Goal: Task Accomplishment & Management: Manage account settings

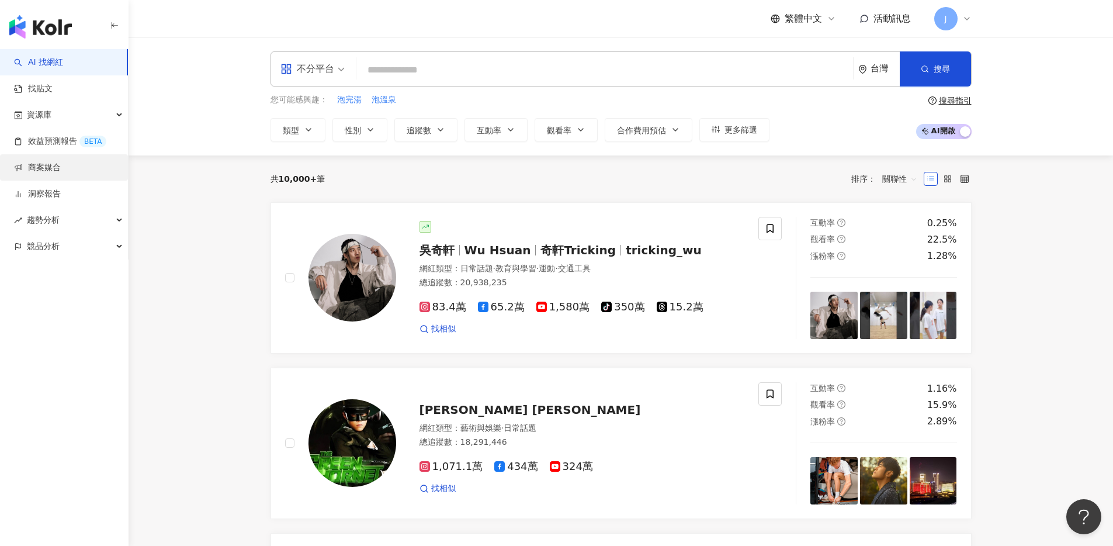
click at [61, 169] on link "商案媒合" at bounding box center [37, 168] width 47 height 12
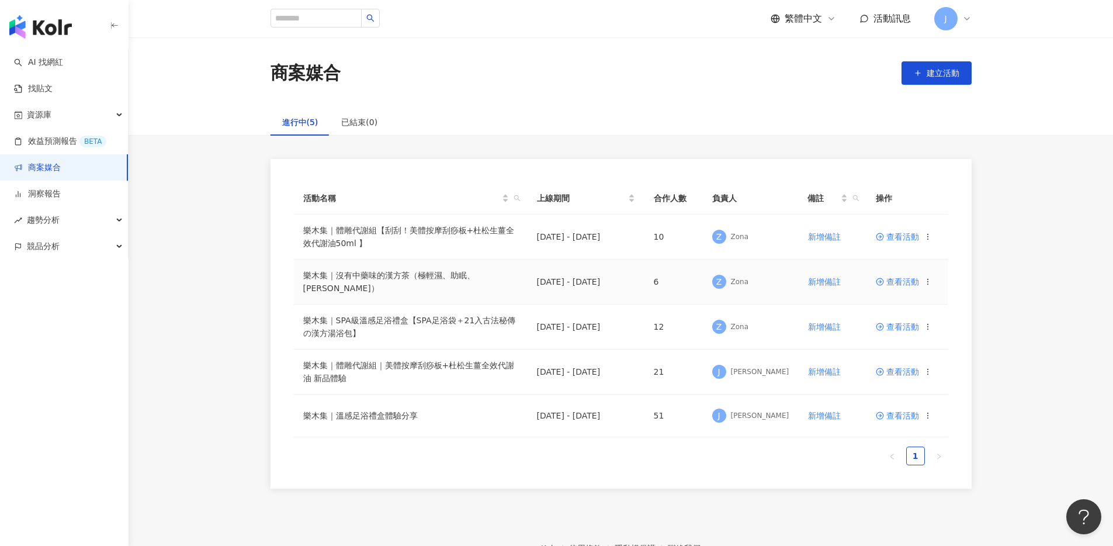
click at [897, 279] on span "查看活動" at bounding box center [897, 282] width 43 height 8
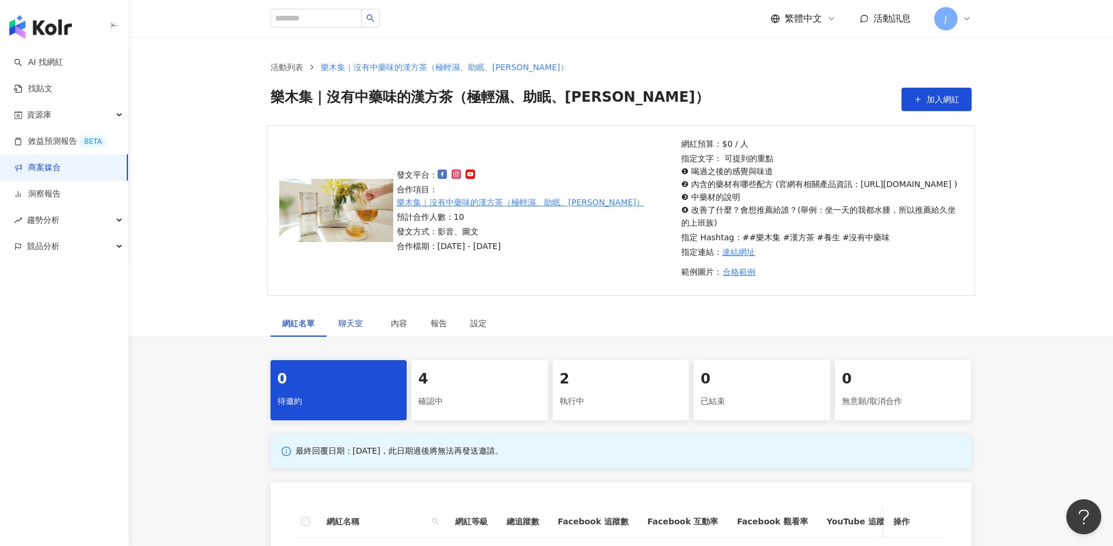
click at [339, 327] on span "聊天室" at bounding box center [352, 323] width 29 height 8
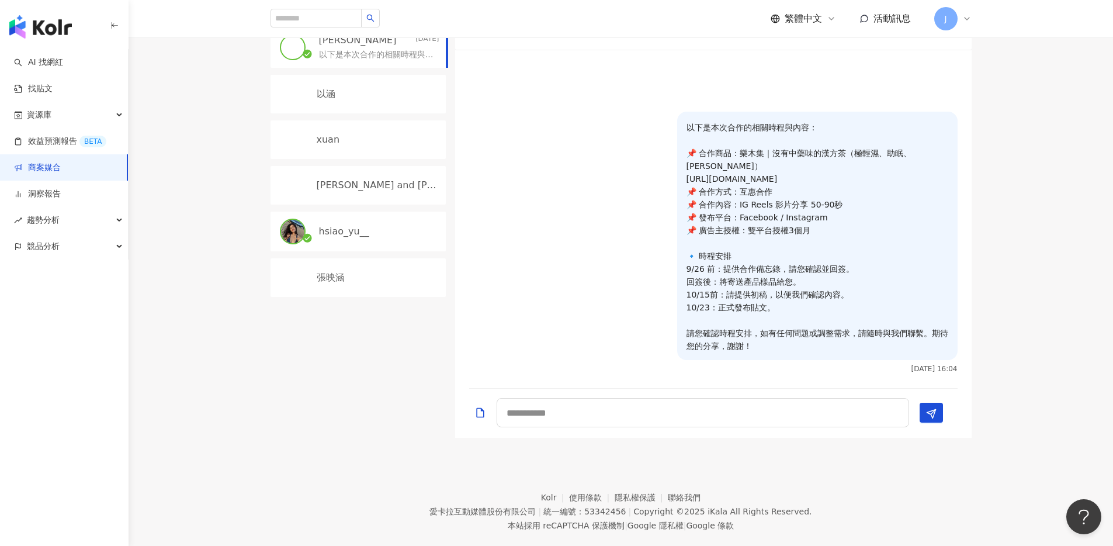
scroll to position [243, 0]
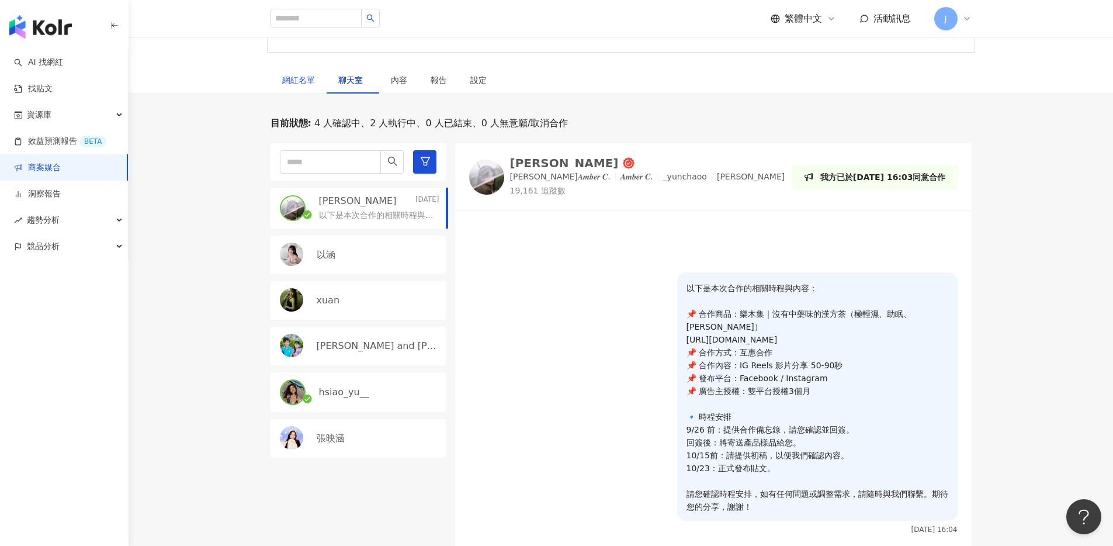
click at [308, 86] on div "網紅名單" at bounding box center [298, 80] width 33 height 13
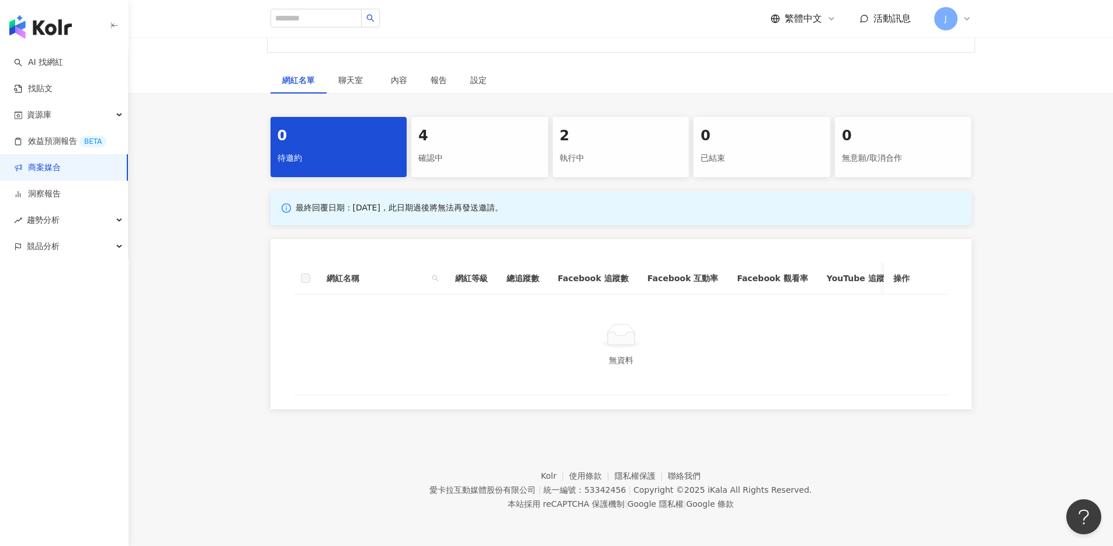
click at [505, 167] on div "確認中" at bounding box center [479, 158] width 123 height 20
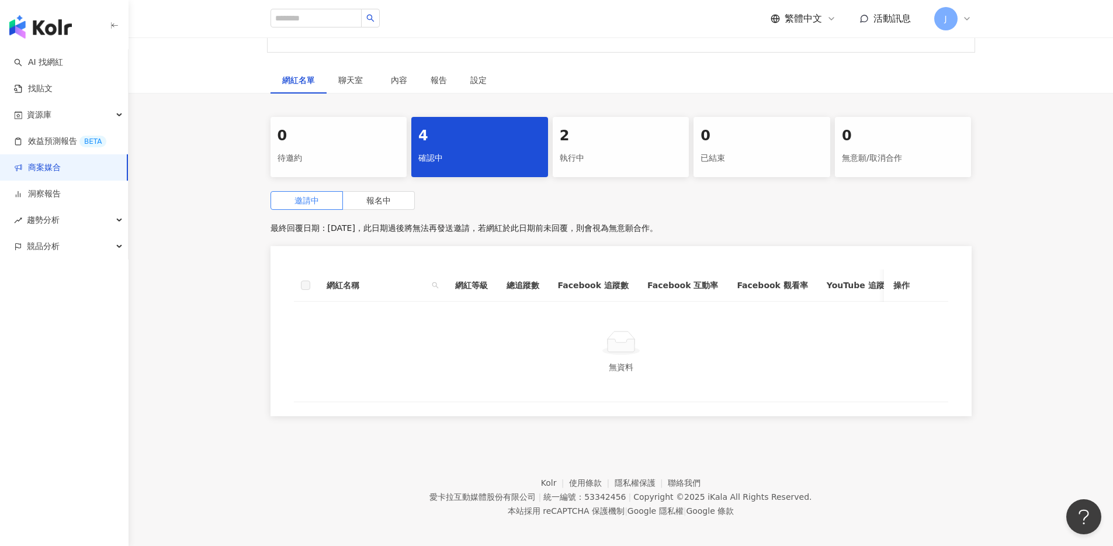
click at [635, 164] on div "執行中" at bounding box center [621, 158] width 123 height 20
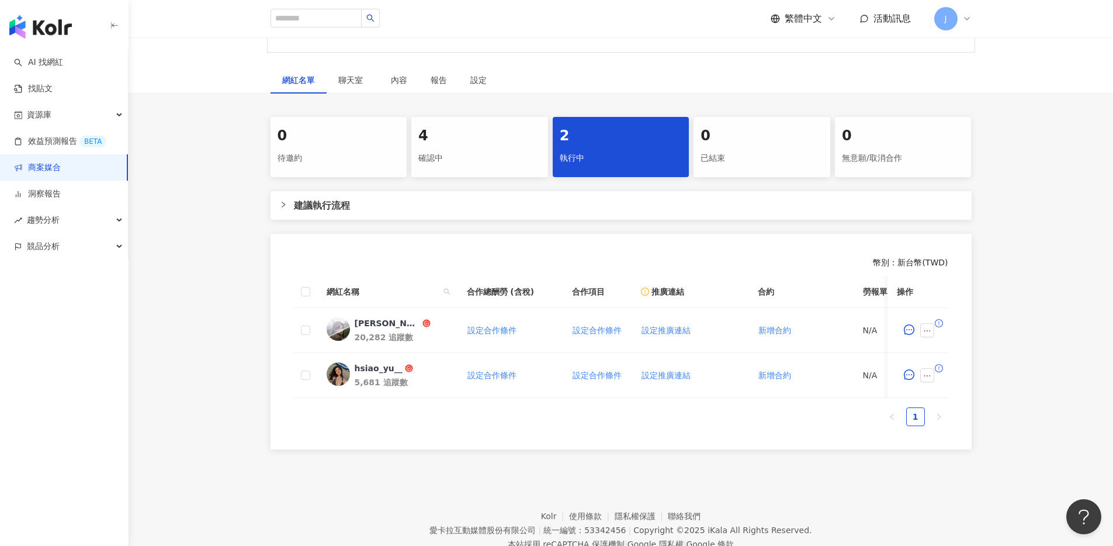
click at [440, 146] on div "4" at bounding box center [479, 136] width 123 height 20
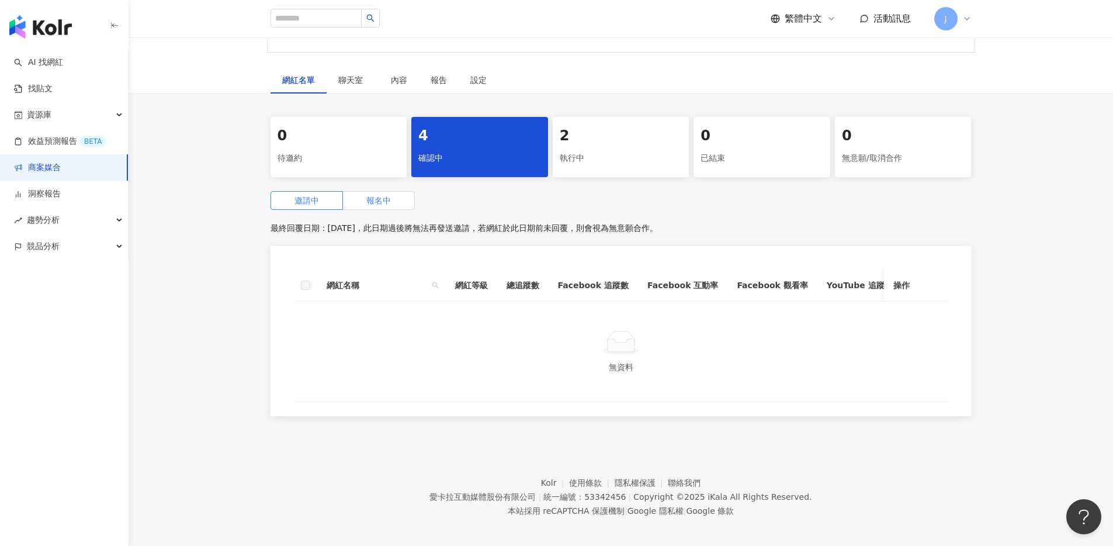
click at [364, 210] on label "報名中" at bounding box center [379, 200] width 72 height 19
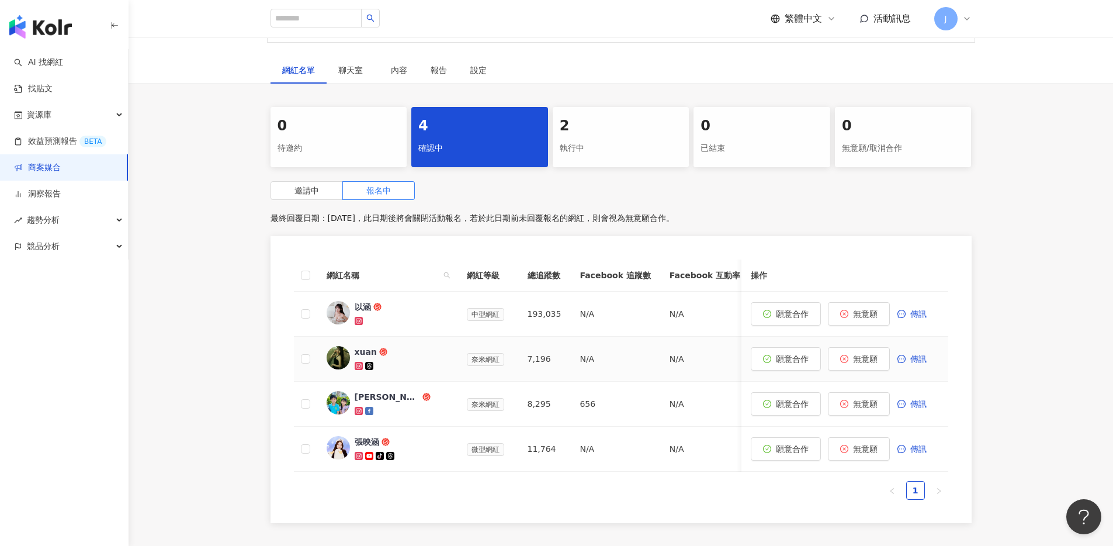
scroll to position [265, 0]
